Goal: Obtain resource: Download file/media

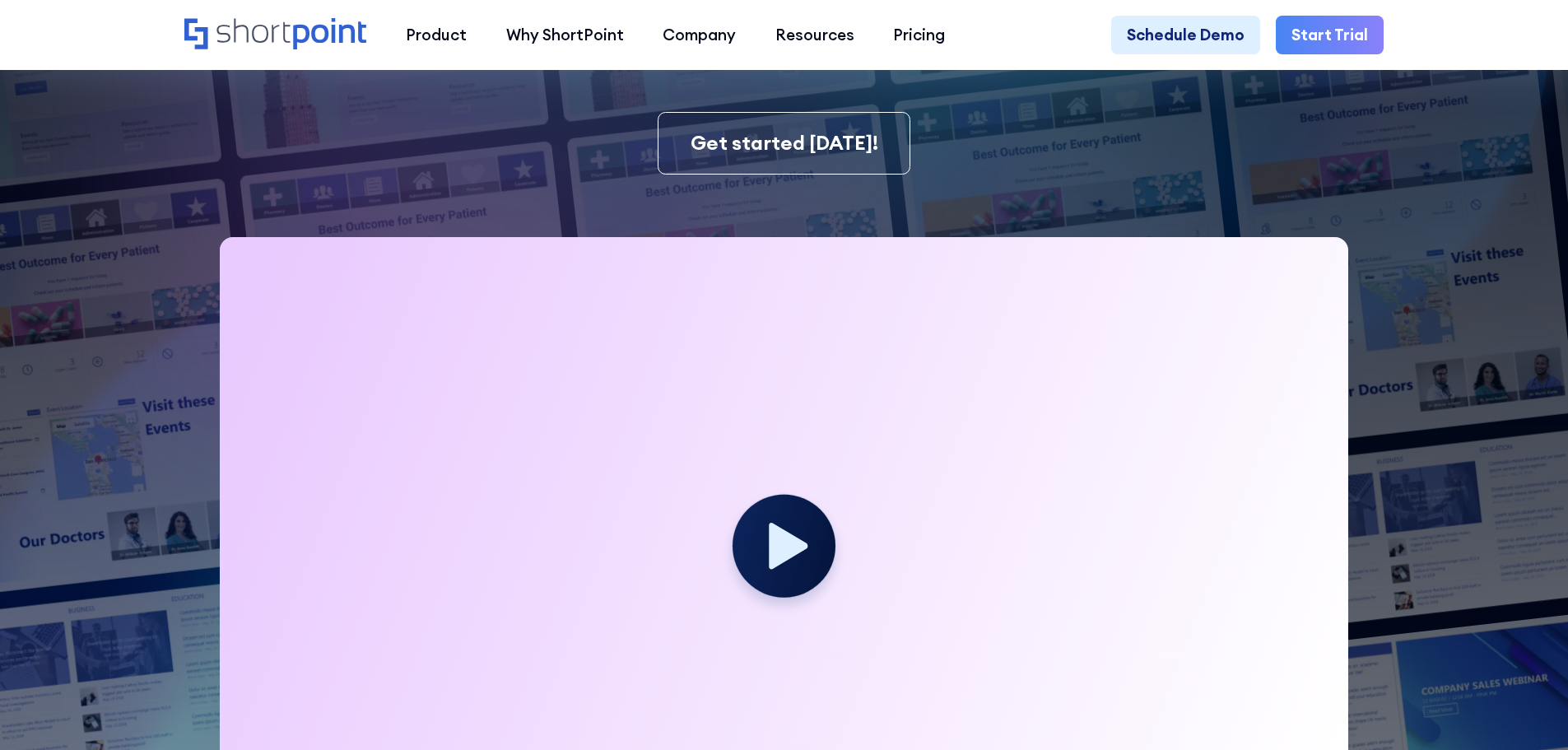
scroll to position [411, 0]
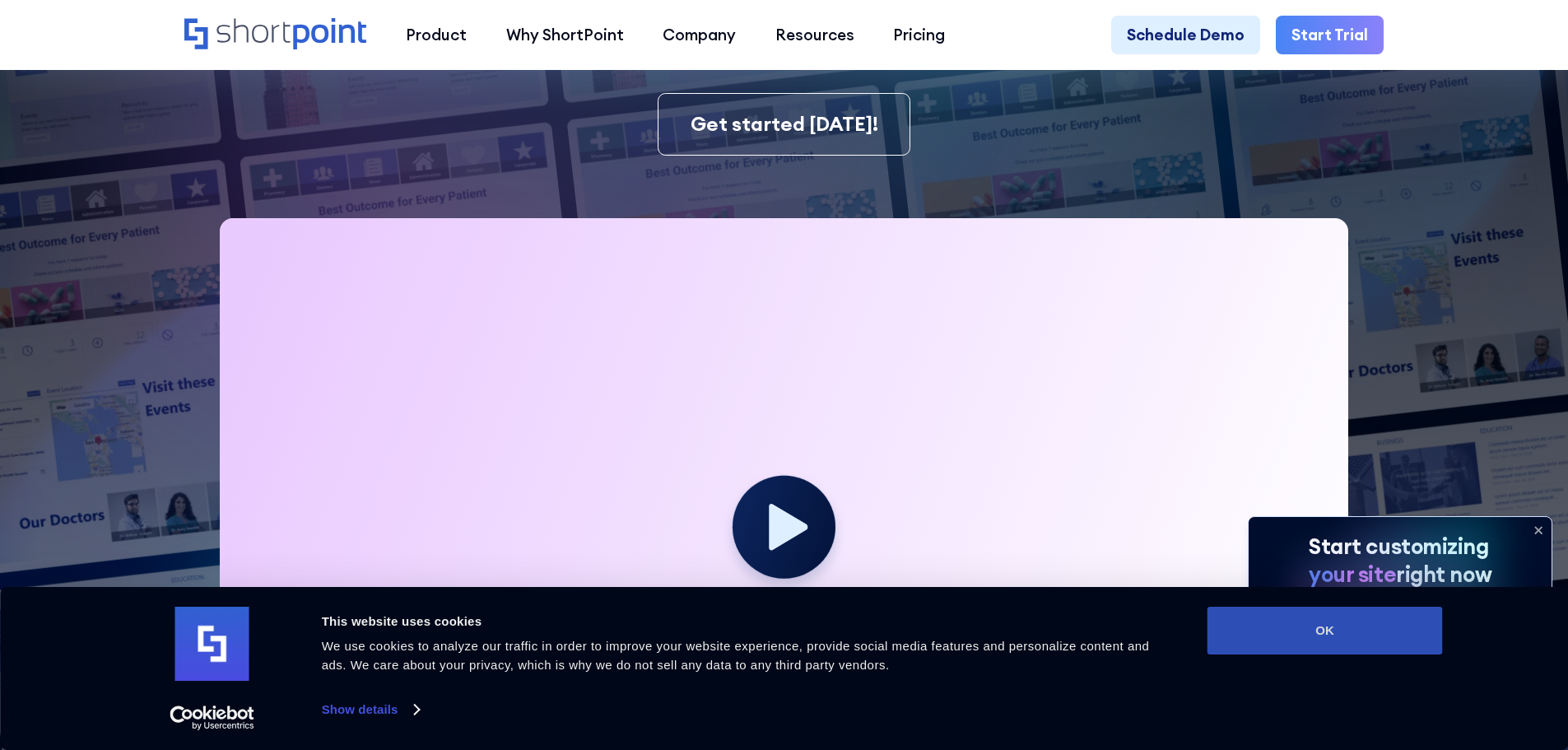
click at [1308, 633] on button "OK" at bounding box center [1325, 630] width 235 height 48
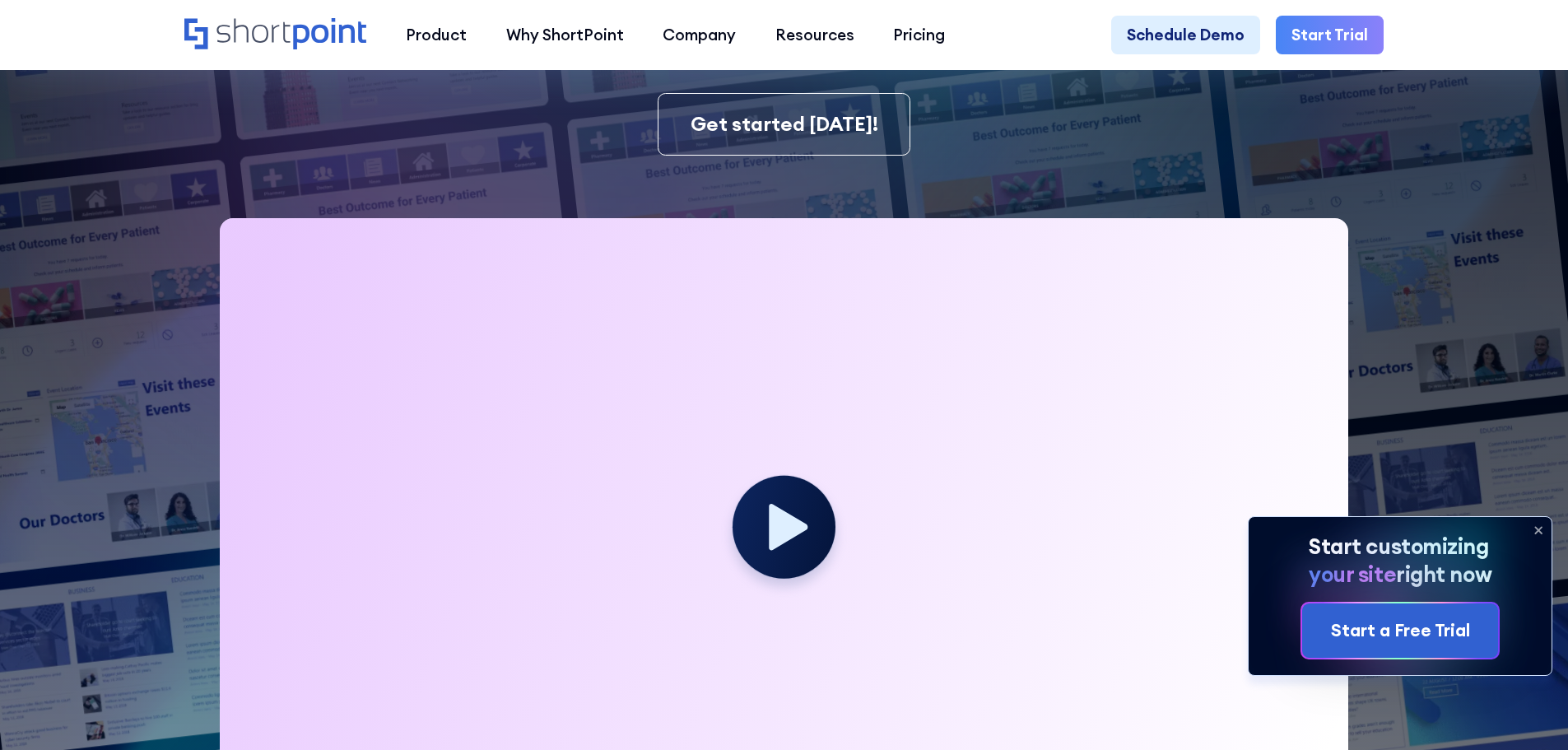
scroll to position [0, 0]
click at [1539, 526] on icon at bounding box center [1539, 531] width 27 height 27
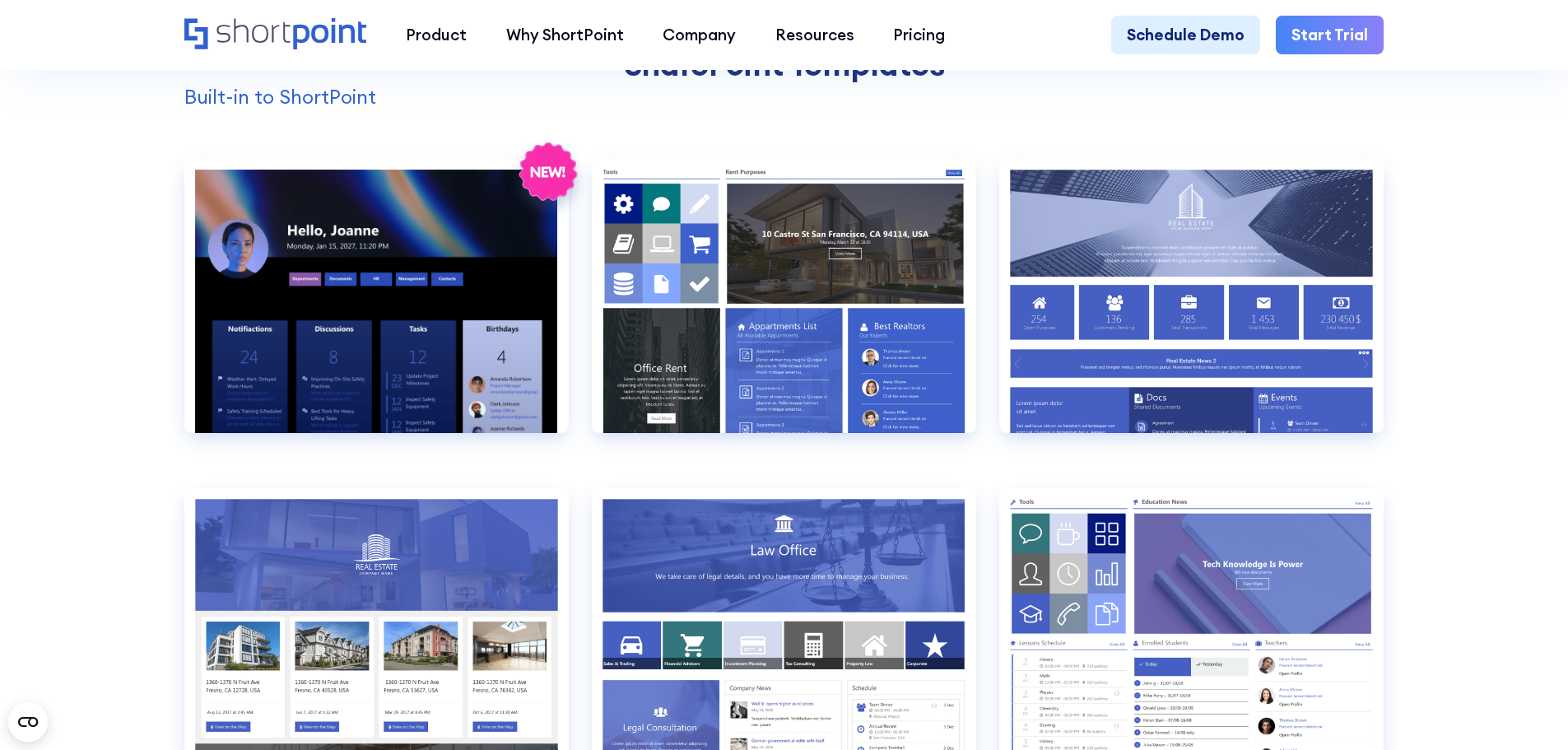
scroll to position [1729, 0]
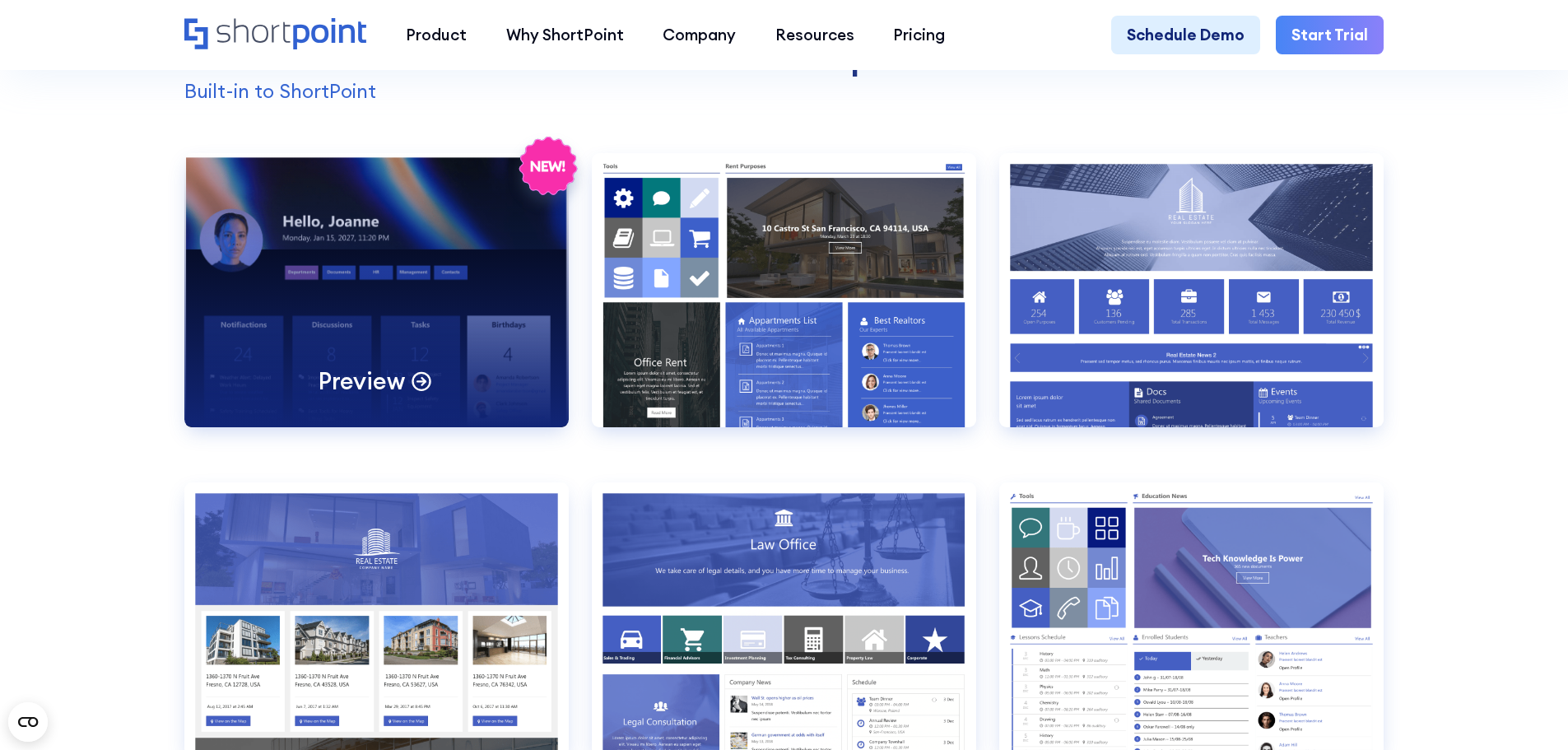
click at [377, 395] on p "Preview" at bounding box center [361, 380] width 86 height 31
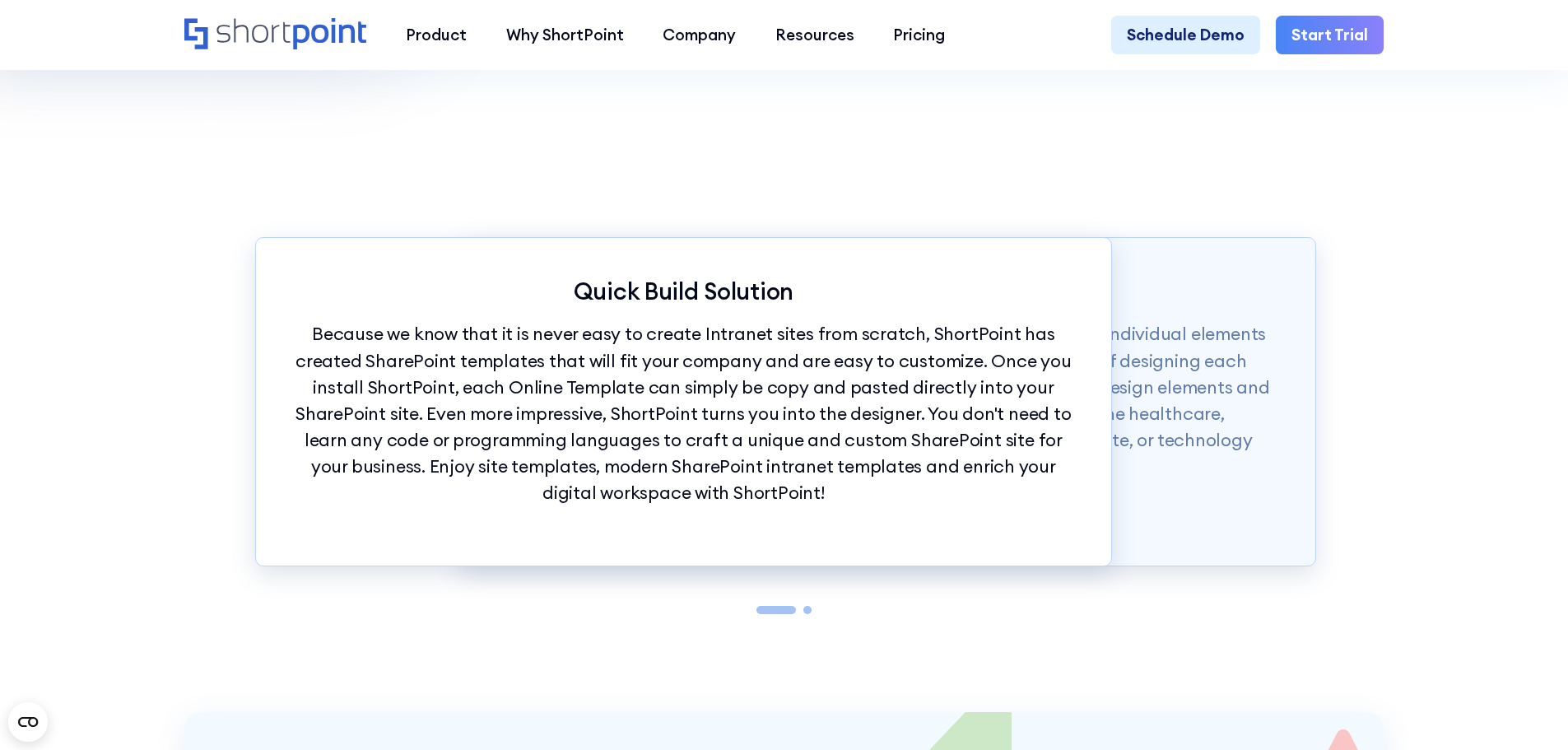
scroll to position [14730, 0]
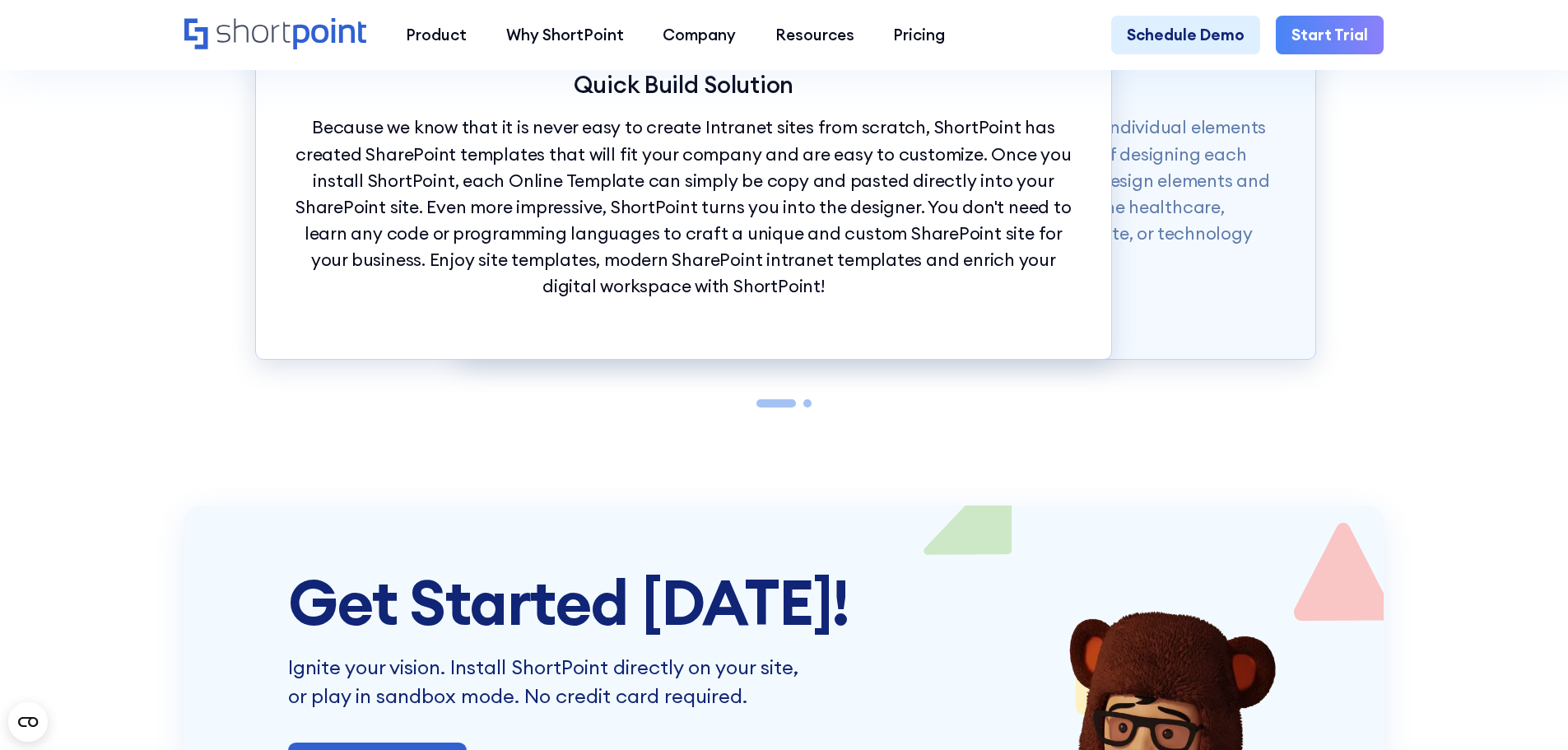
click at [807, 407] on div at bounding box center [807, 404] width 8 height 8
click at [771, 407] on div at bounding box center [776, 404] width 39 height 8
click at [720, 407] on div at bounding box center [784, 404] width 1058 height 8
drag, startPoint x: 720, startPoint y: 514, endPoint x: 872, endPoint y: 514, distance: 152.0
click at [872, 407] on div at bounding box center [784, 404] width 1058 height 8
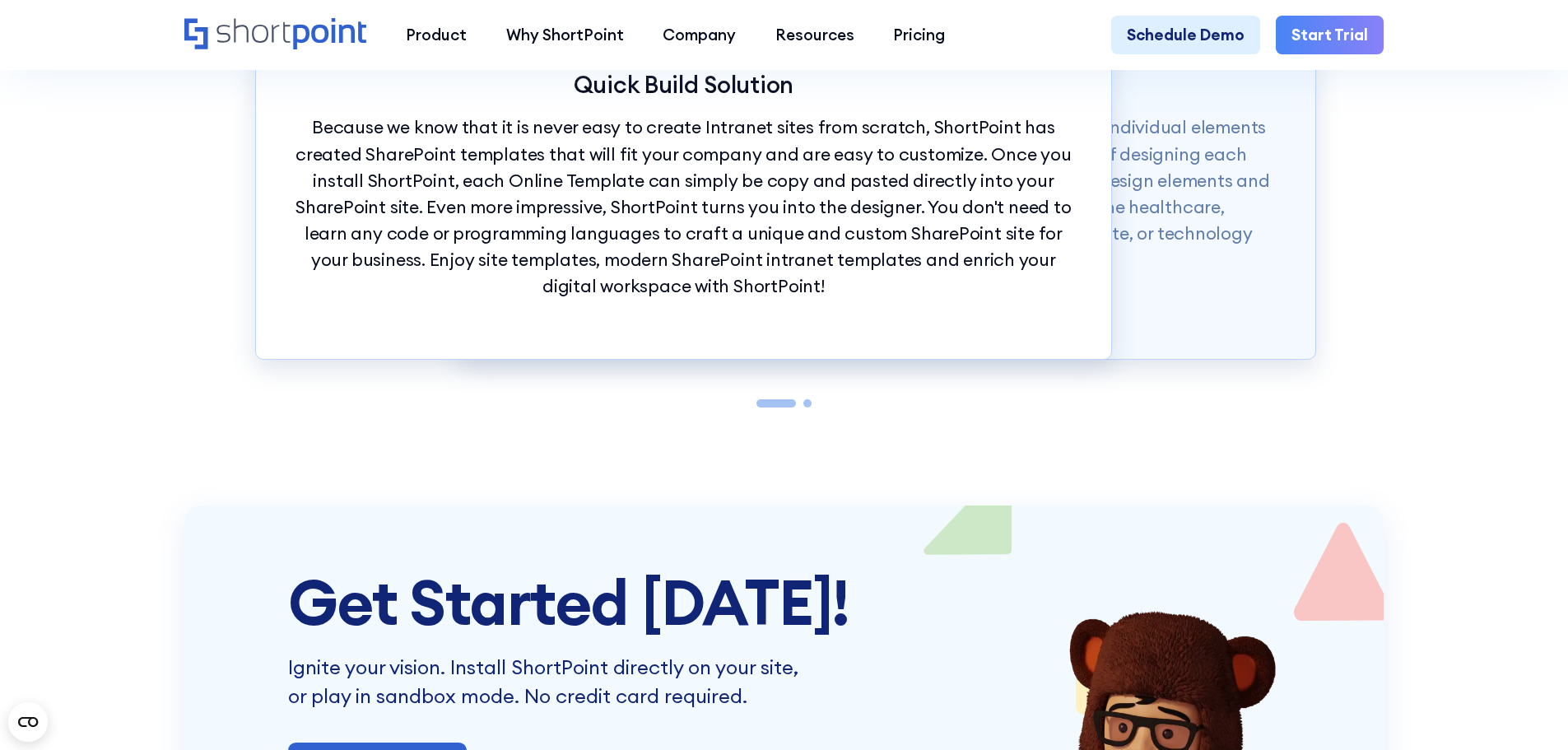
drag, startPoint x: 904, startPoint y: 518, endPoint x: 1058, endPoint y: 478, distance: 159.1
click at [903, 407] on div at bounding box center [784, 404] width 1058 height 8
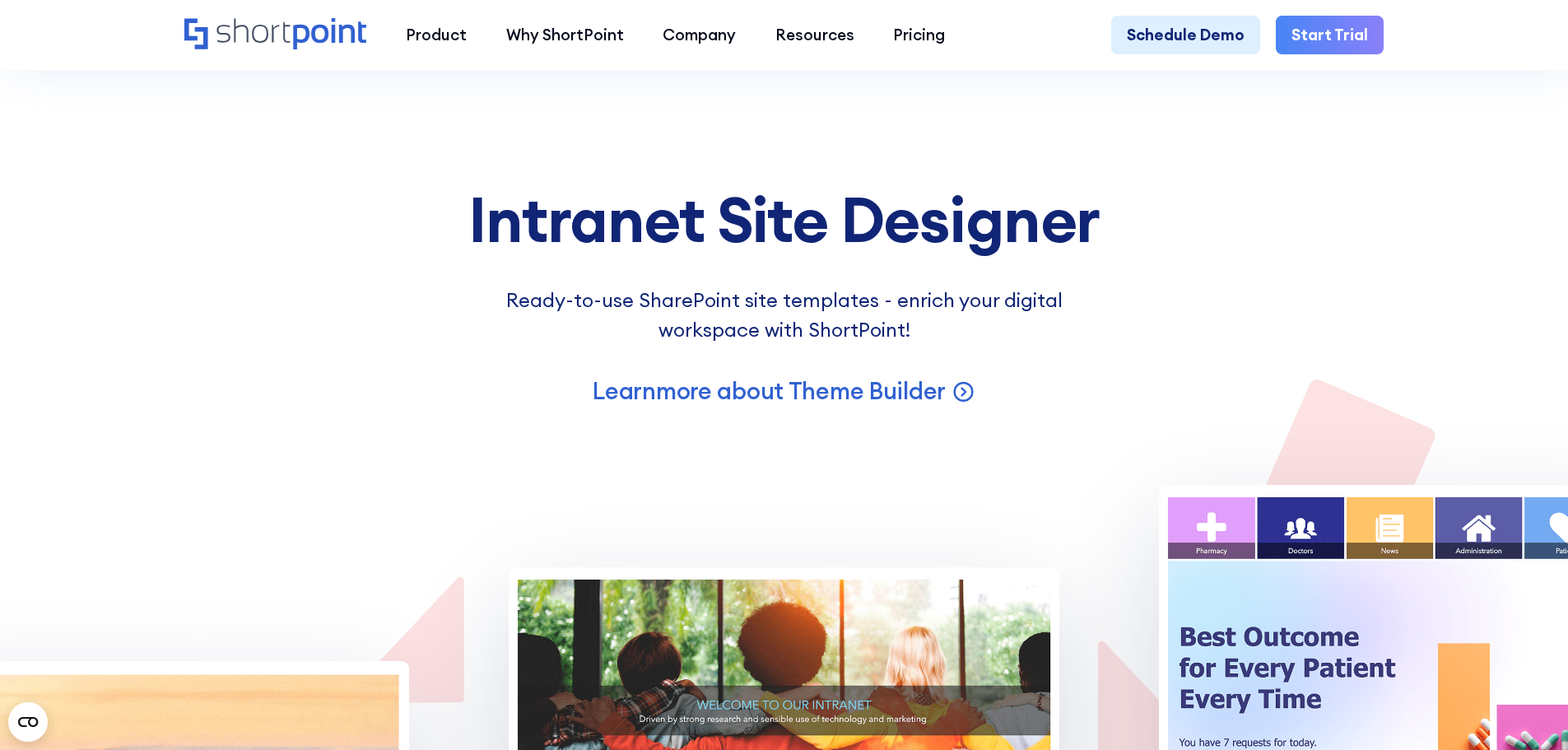
scroll to position [13330, 0]
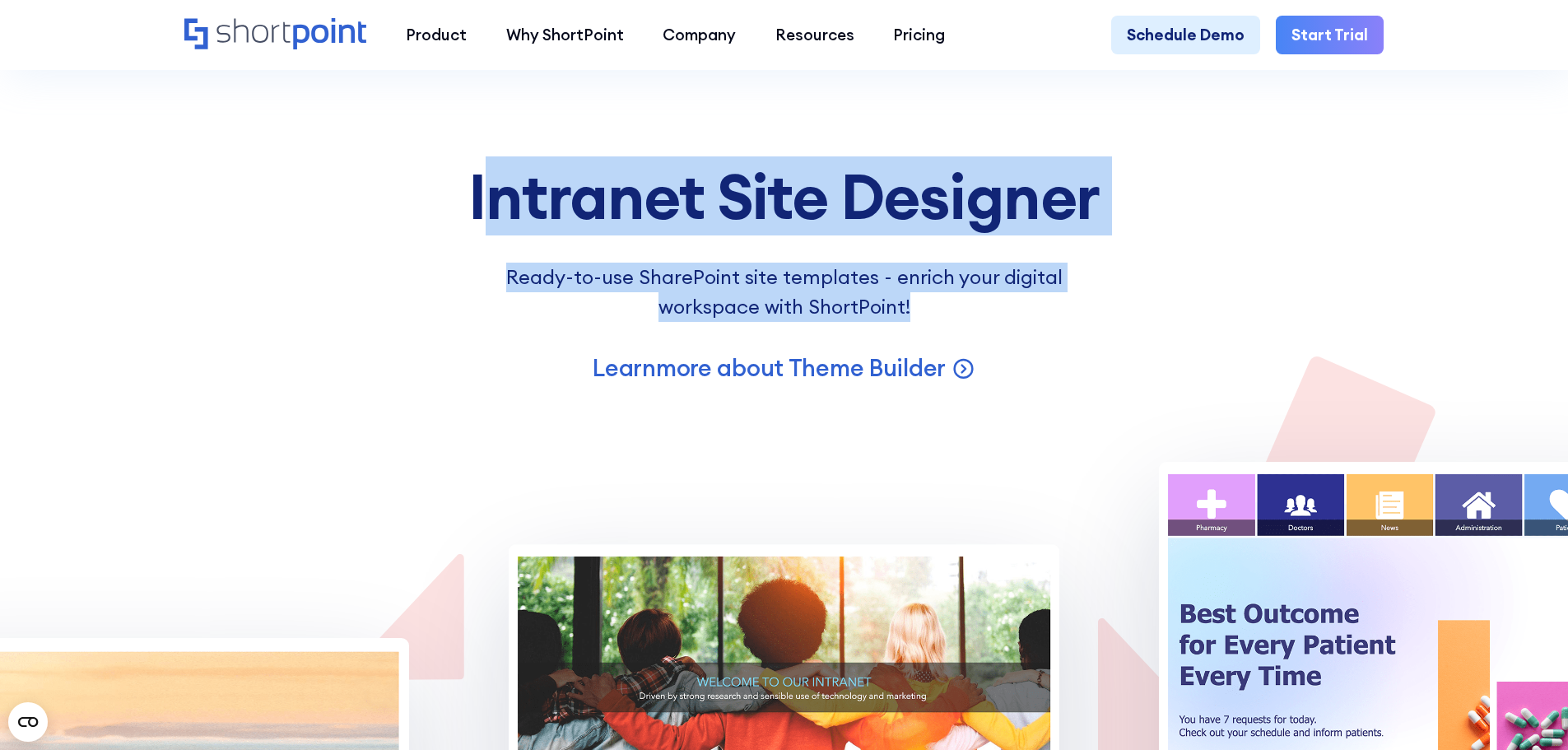
drag, startPoint x: 468, startPoint y: 284, endPoint x: 1098, endPoint y: 423, distance: 645.2
click at [1097, 384] on div "Become a Master Intranet Site Designer Ready-to-use SharePoint site templates -…" at bounding box center [784, 272] width 1333 height 221
click at [1100, 384] on div "Become a Master Intranet Site Designer Ready-to-use SharePoint site templates -…" at bounding box center [784, 272] width 1333 height 221
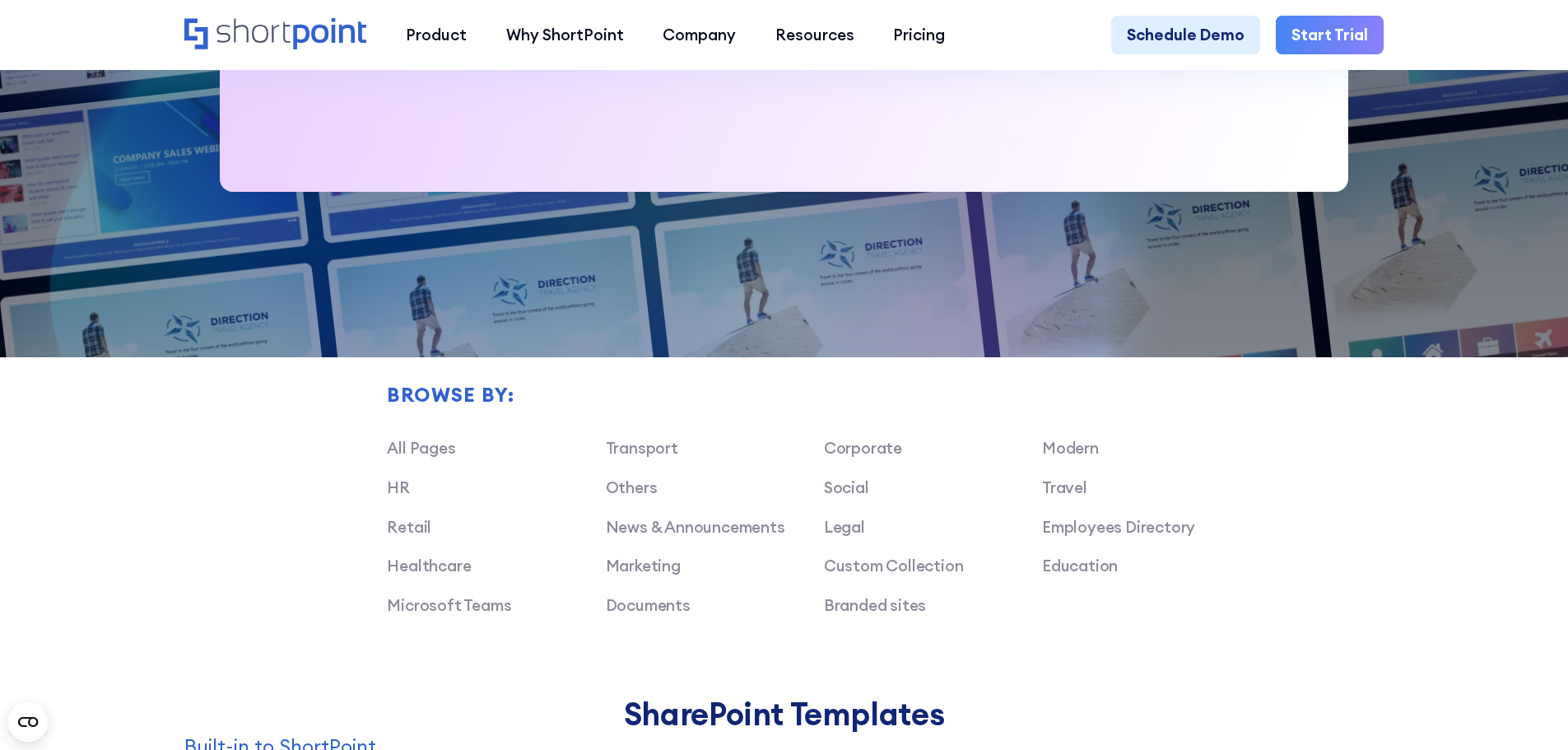
scroll to position [816, 0]
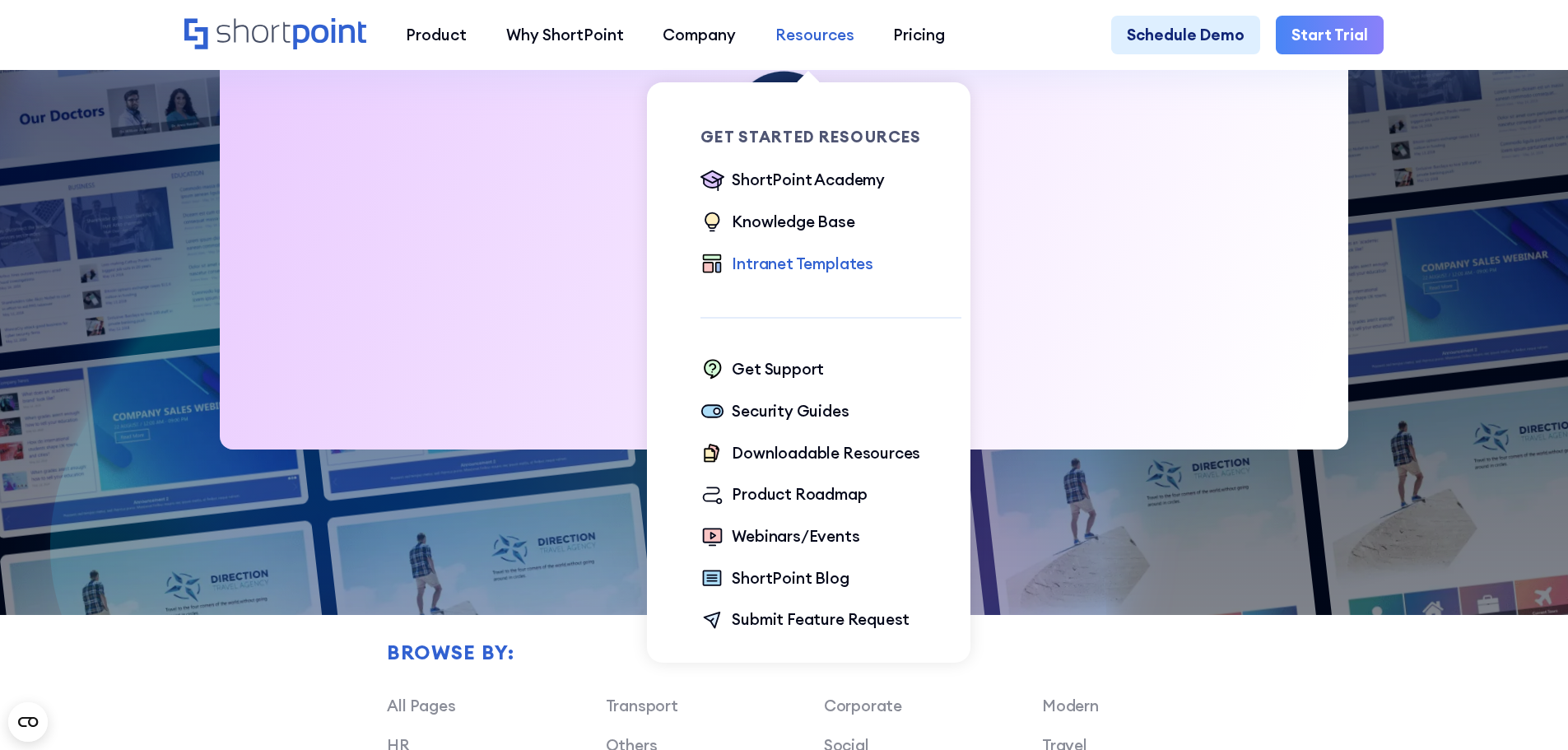
click at [805, 33] on div "Resources" at bounding box center [815, 35] width 79 height 24
click at [805, 33] on div "Resources" at bounding box center [815, 35] width 79 height 24
click at [789, 456] on div "Downloadable Resources" at bounding box center [826, 453] width 188 height 24
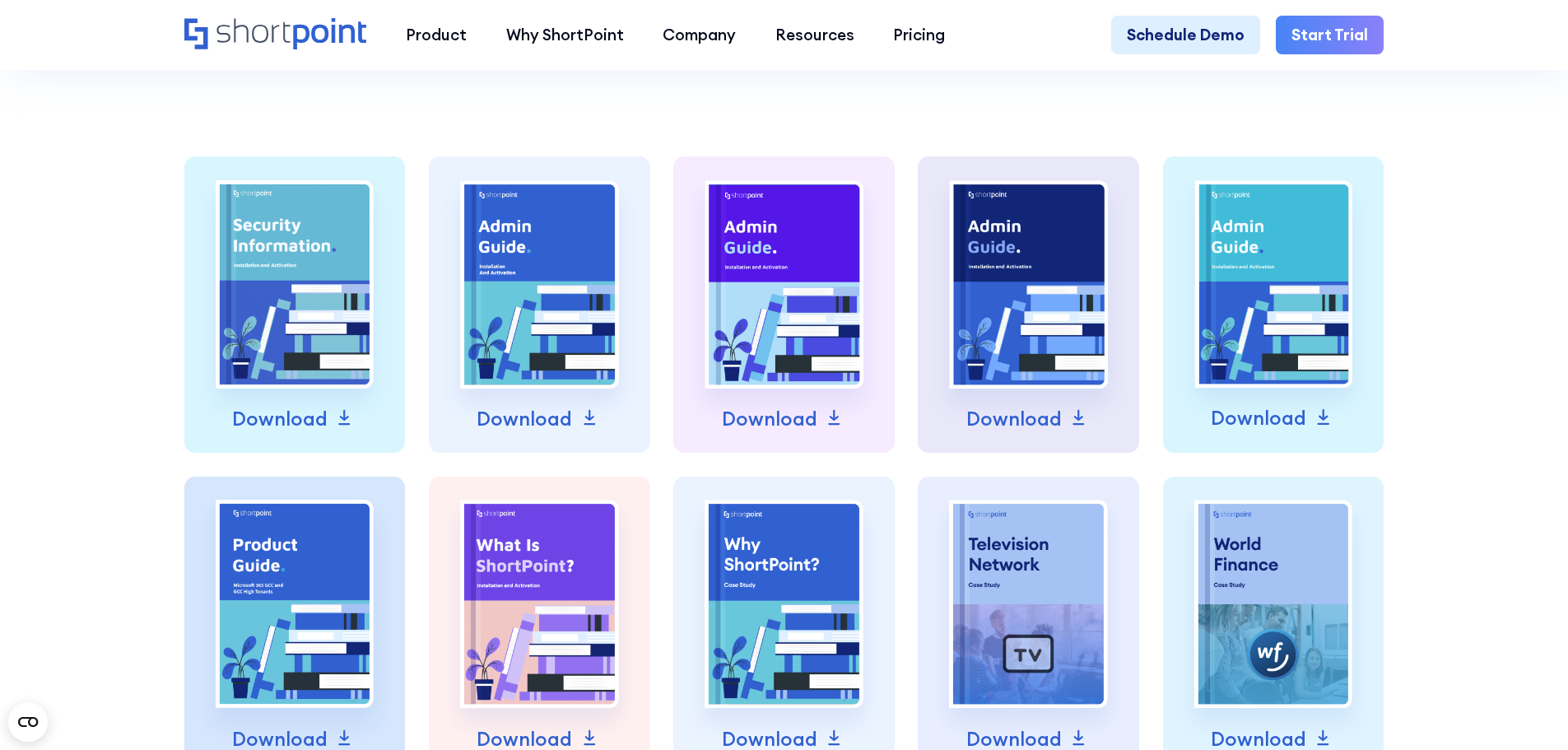
scroll to position [741, 0]
